Goal: Check status: Check status

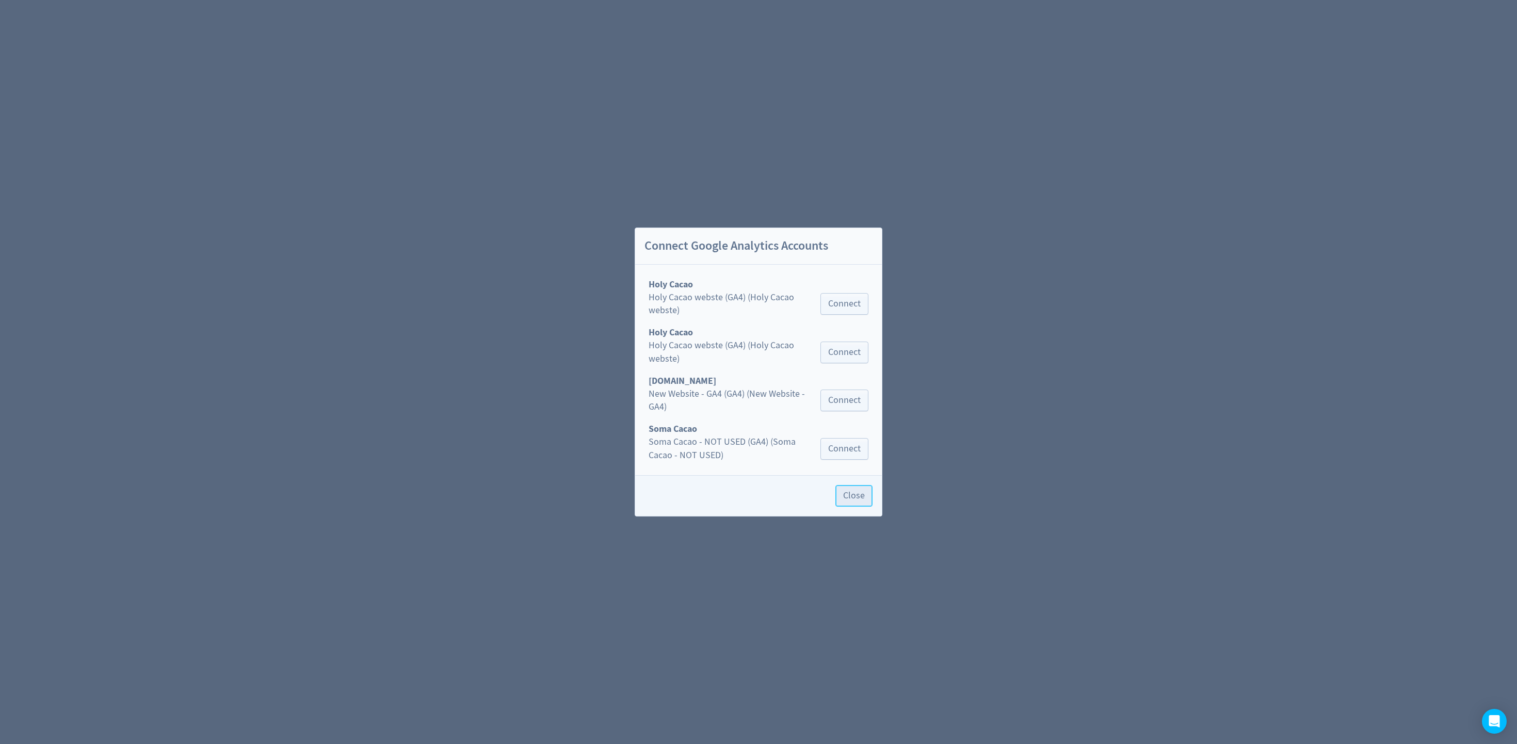
click at [606, 297] on span "Close" at bounding box center [854, 495] width 22 height 9
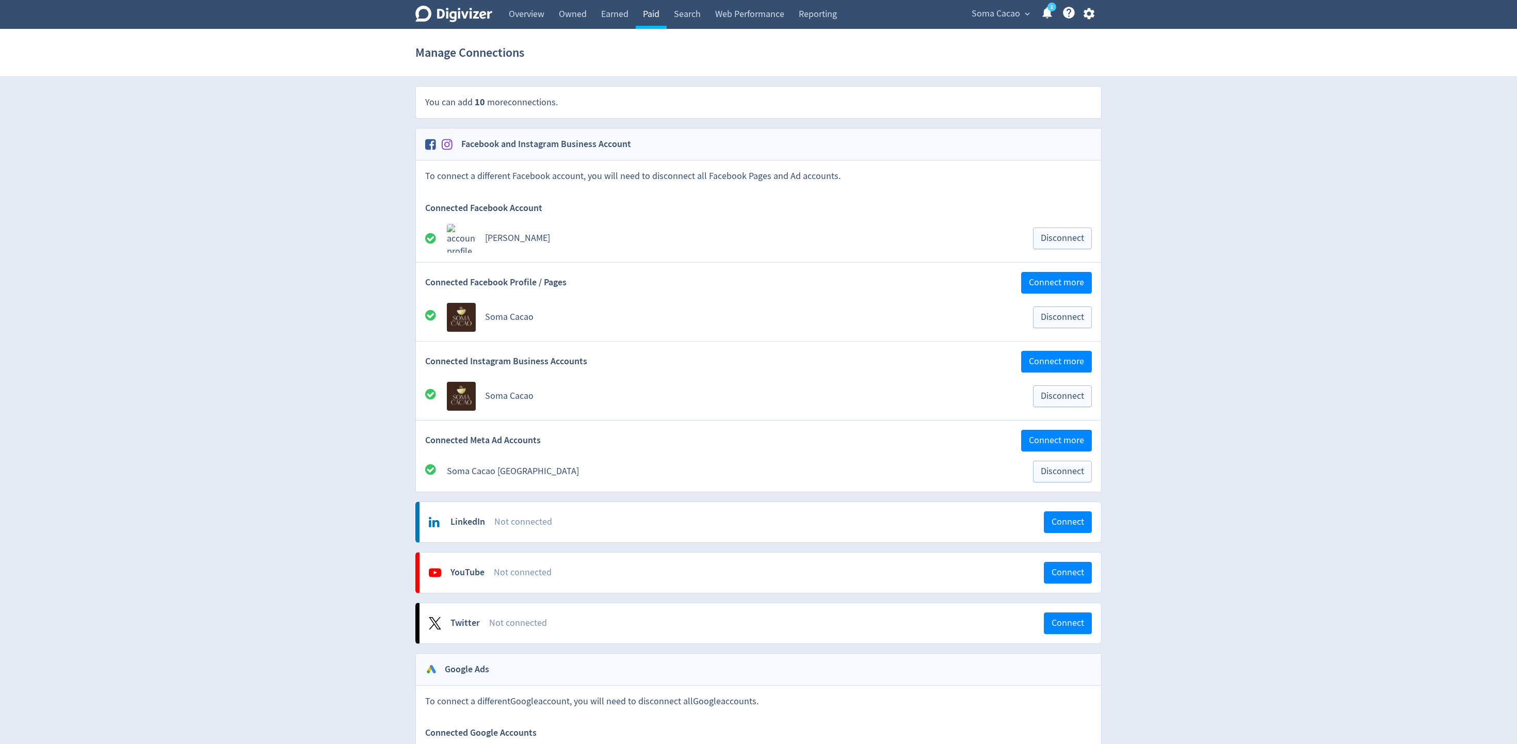
click at [606, 19] on link "Paid" at bounding box center [651, 14] width 31 height 29
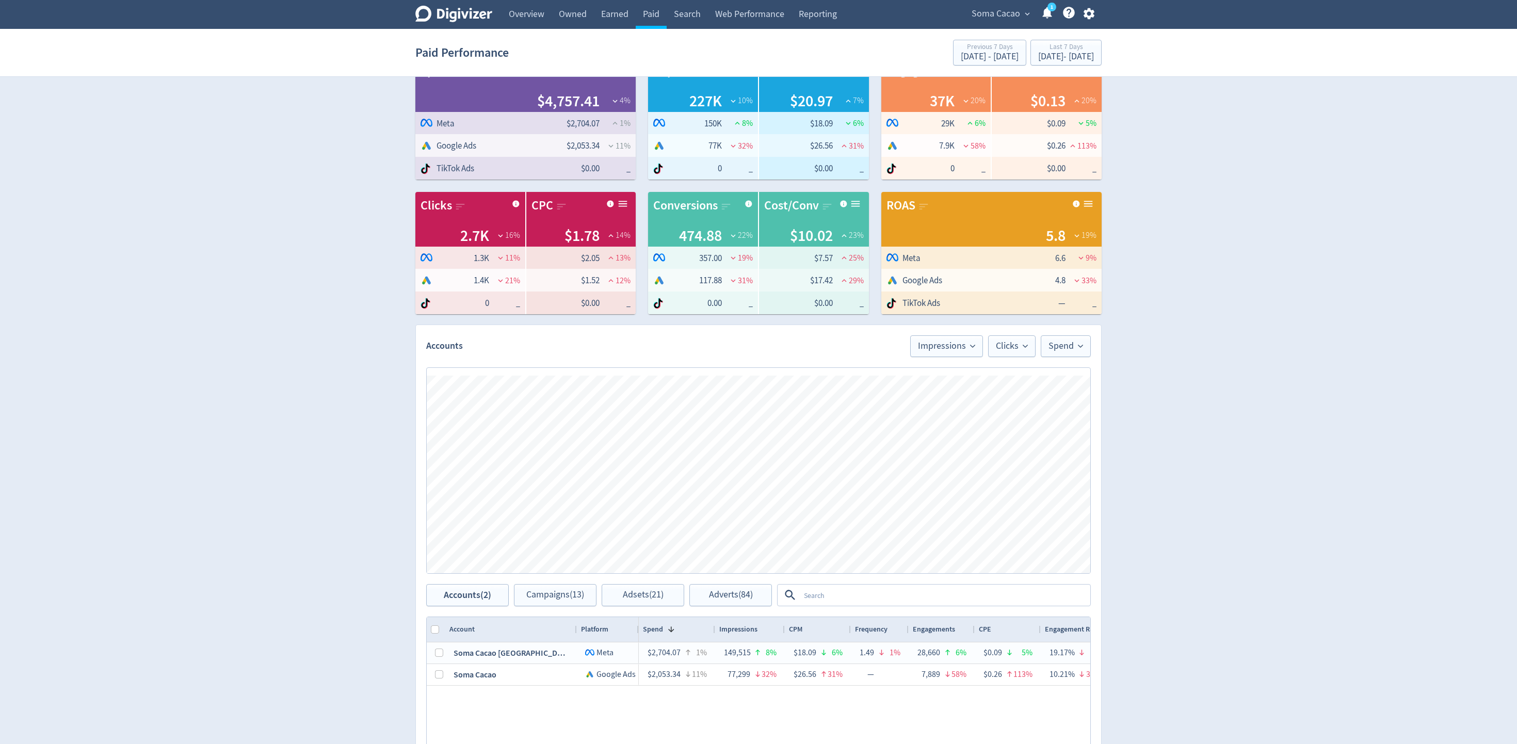
scroll to position [32, 0]
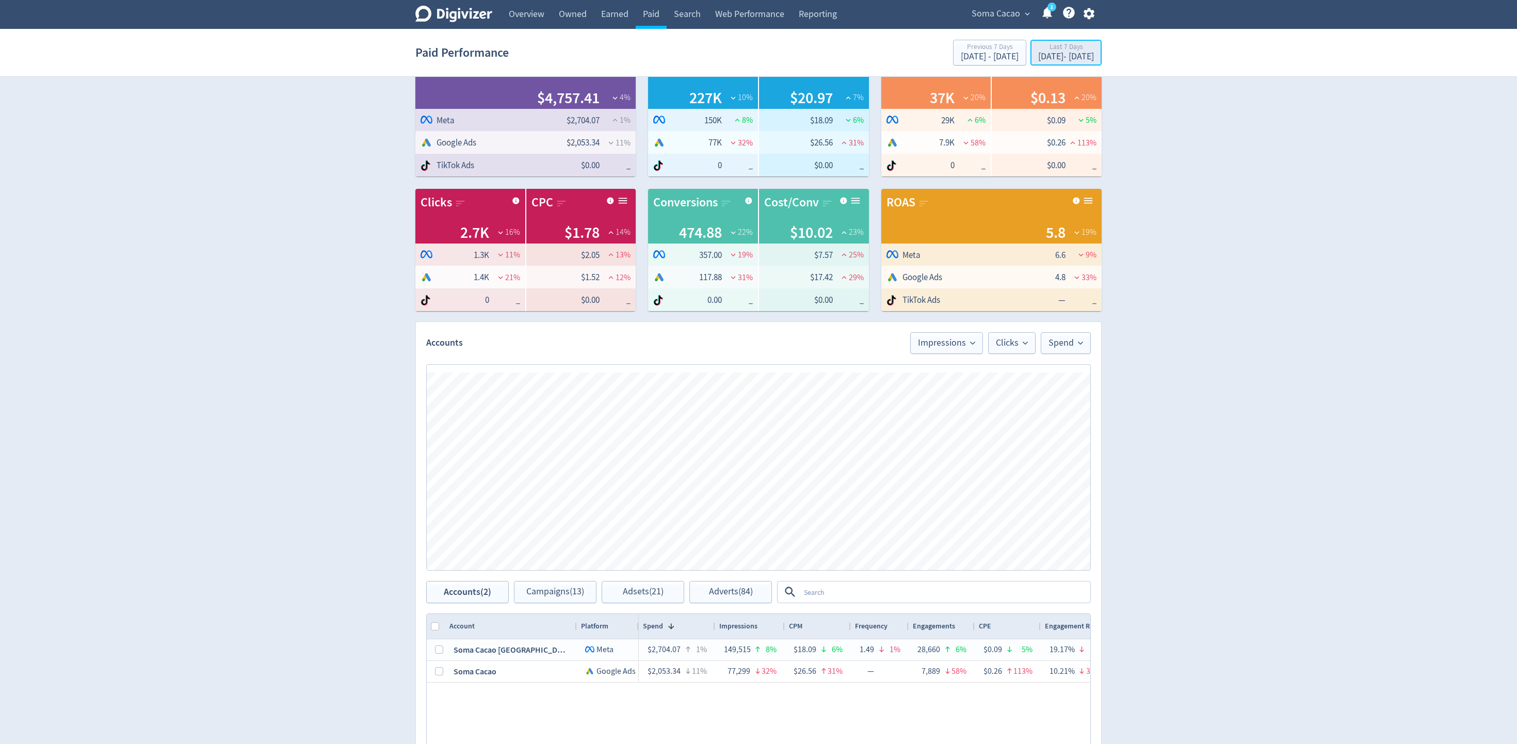
click at [606, 58] on div "[DATE] - [DATE]" at bounding box center [1066, 56] width 56 height 9
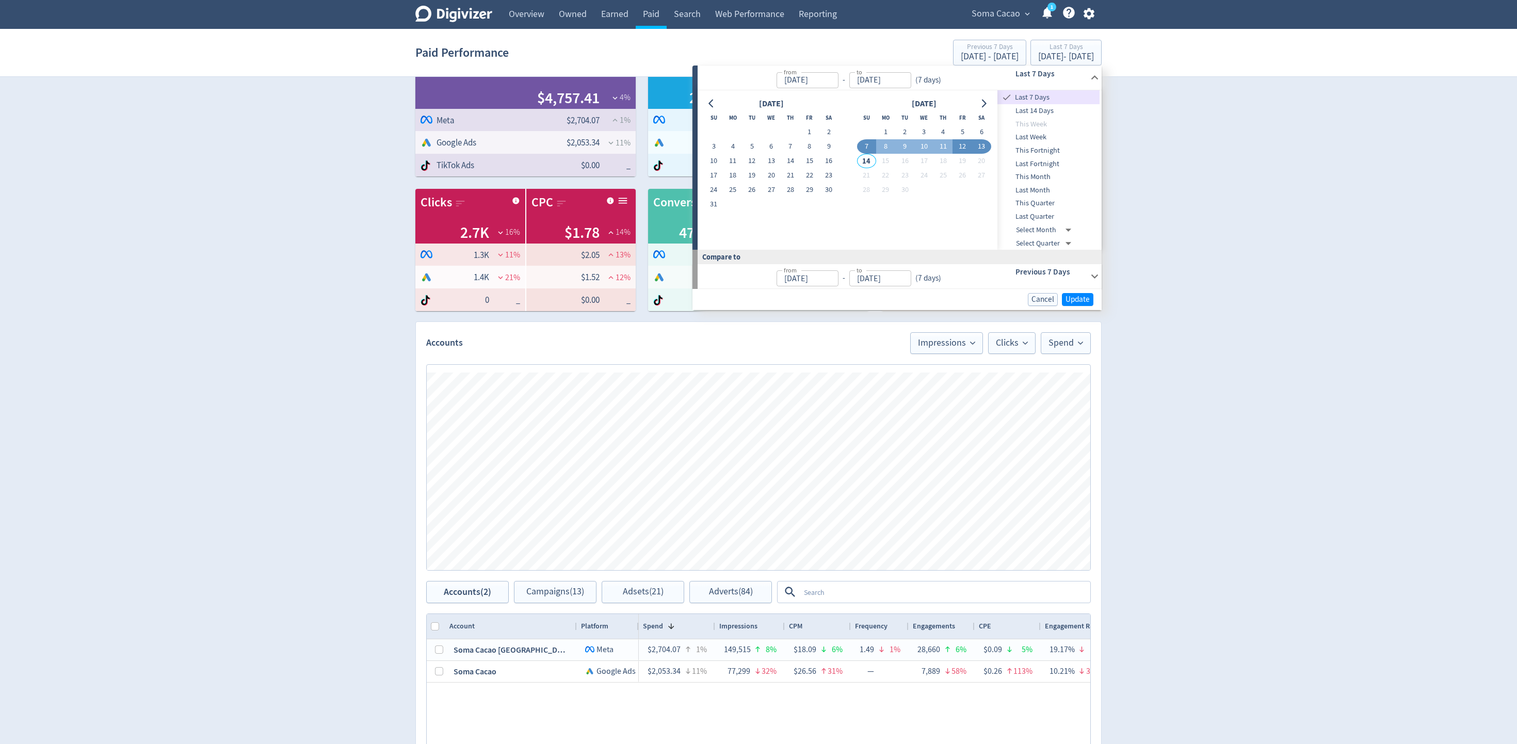
click at [606, 144] on button "12" at bounding box center [961, 146] width 19 height 14
type input "[DATE]"
click at [606, 146] on button "13" at bounding box center [981, 146] width 19 height 14
type input "[DATE]"
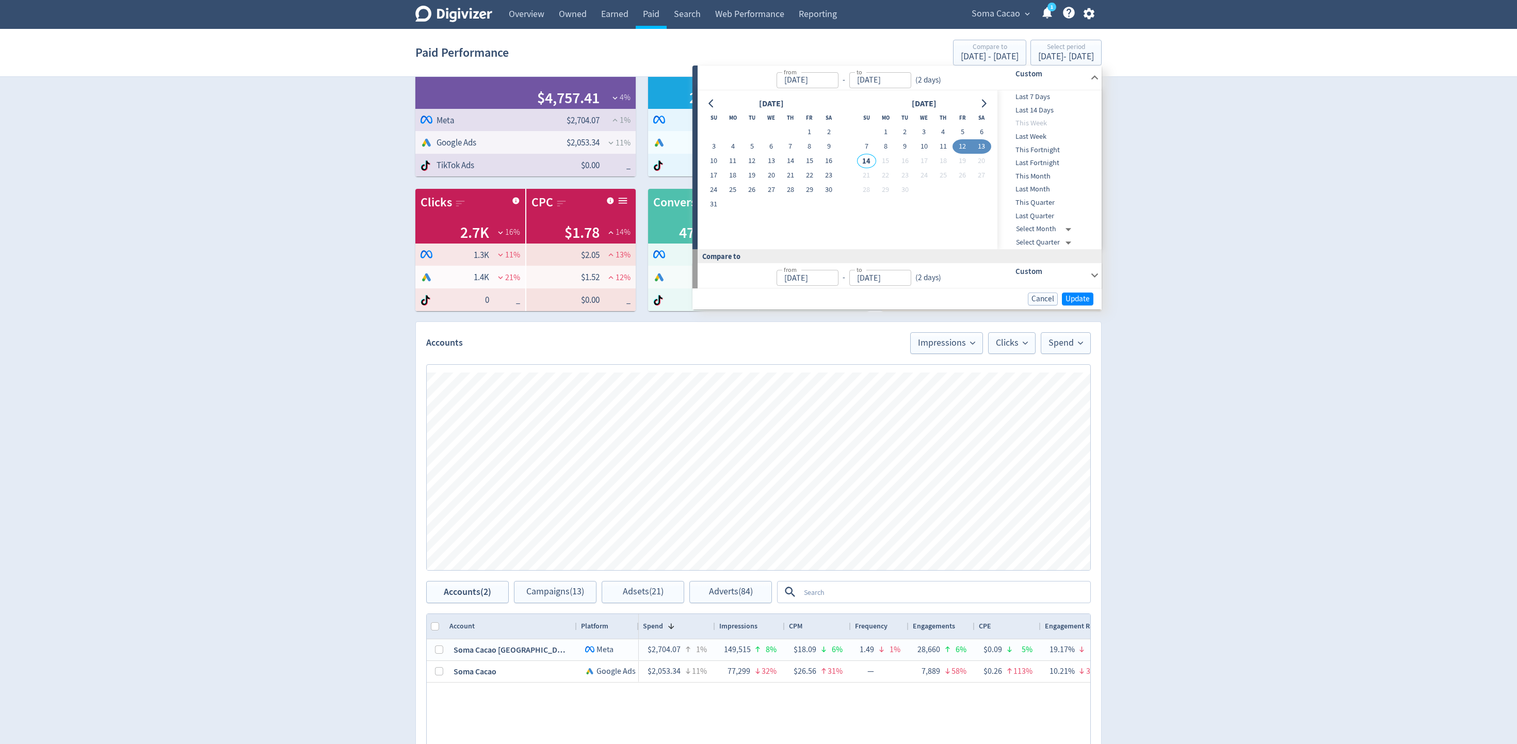
type input "[DATE]"
click at [606, 297] on span "Update" at bounding box center [1077, 299] width 24 height 8
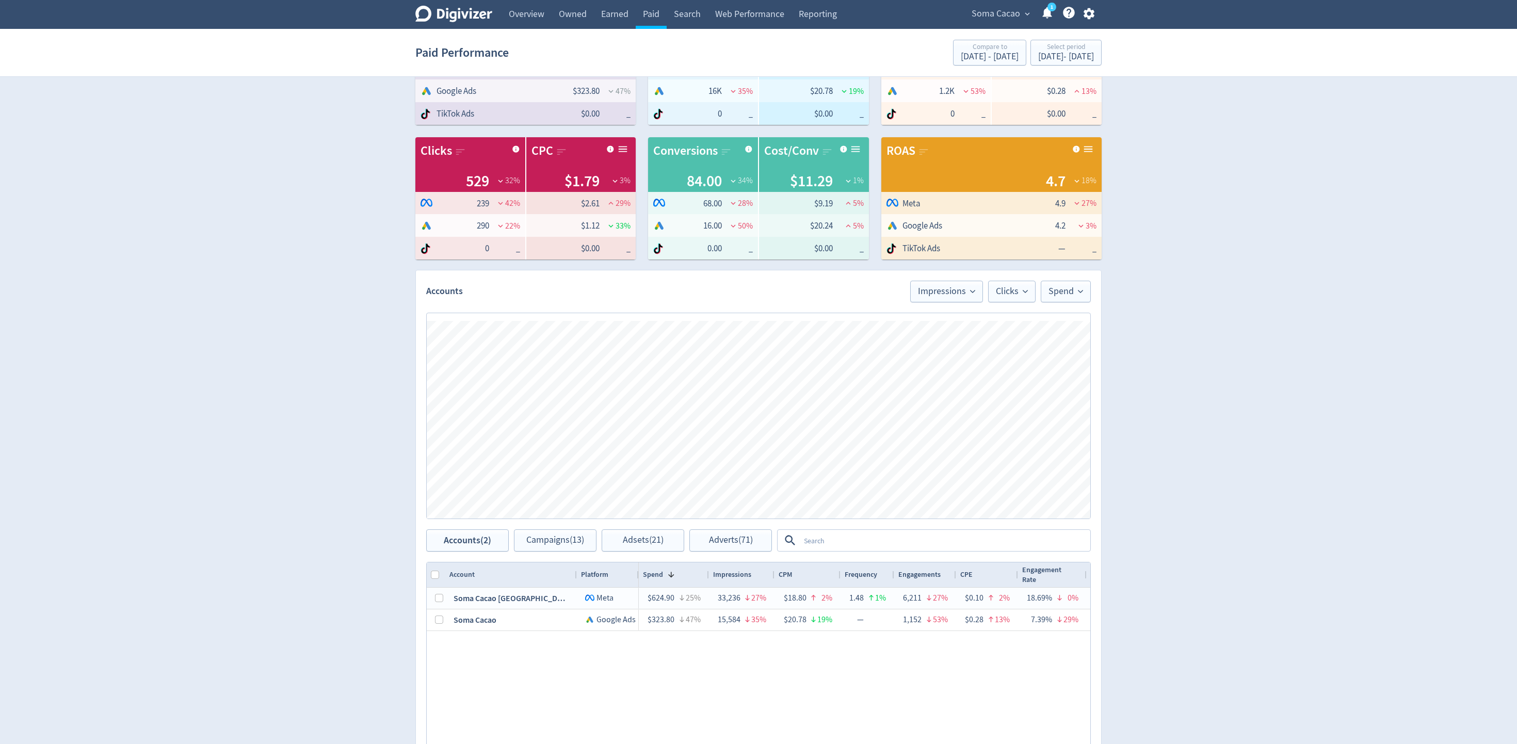
scroll to position [0, 0]
